Goal: Use online tool/utility: Use online tool/utility

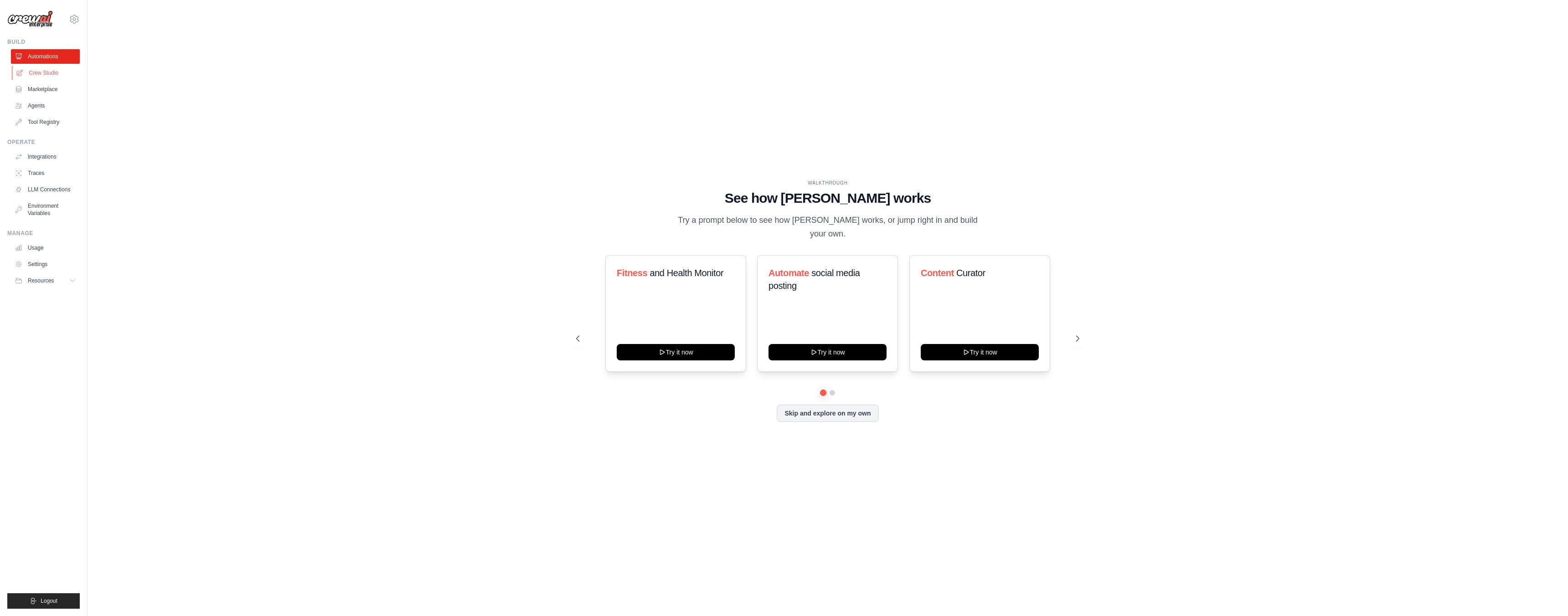
click at [28, 74] on link "Crew Studio" at bounding box center [46, 72] width 69 height 14
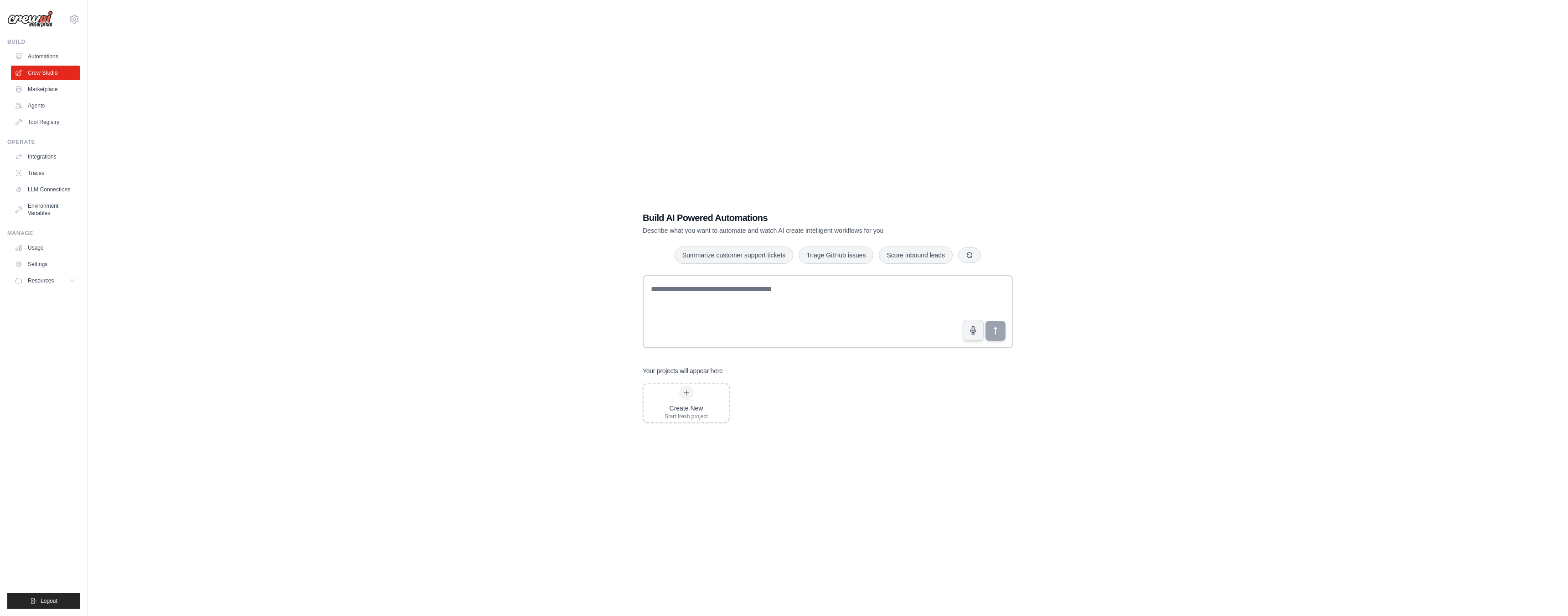
click at [262, 148] on div "Build AI Powered Automations Describe what you want to automate and watch AI cr…" at bounding box center [828, 317] width 1452 height 616
click at [739, 289] on textarea at bounding box center [828, 311] width 370 height 73
click at [739, 290] on textarea at bounding box center [828, 311] width 370 height 73
click at [878, 293] on textarea at bounding box center [828, 311] width 370 height 73
type textarea "*********"
